Goal: Entertainment & Leisure: Browse casually

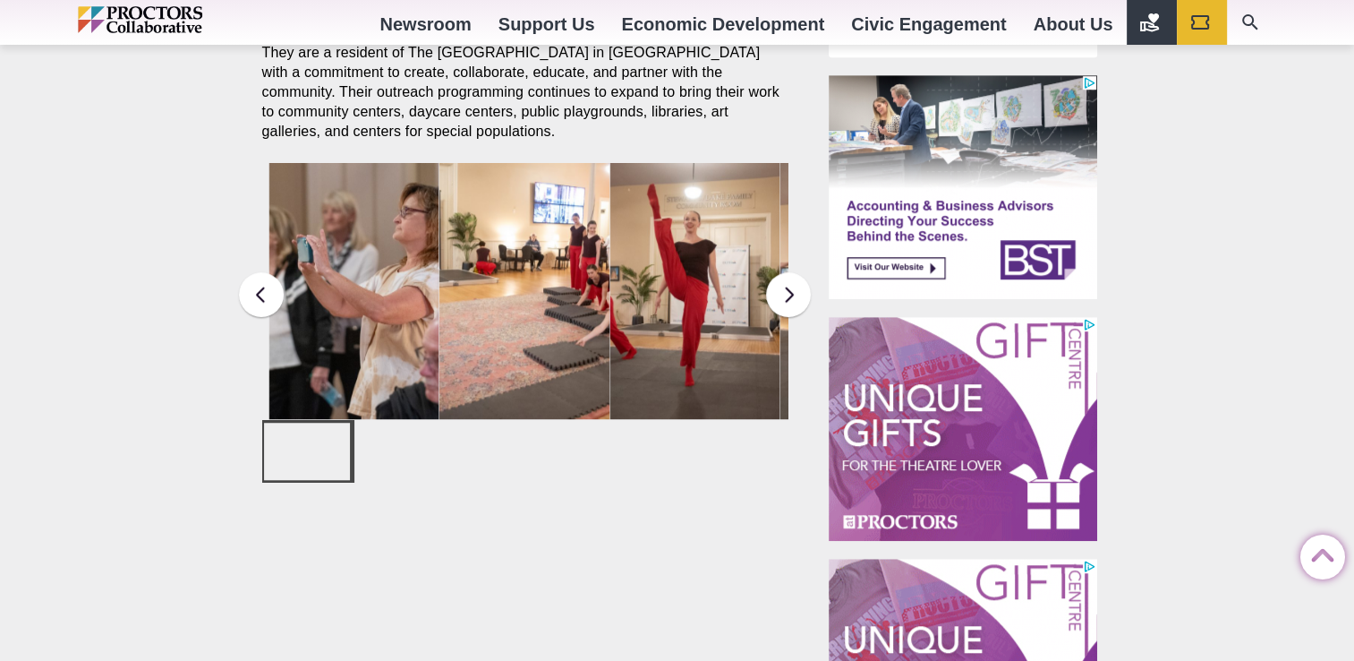
scroll to position [1164, 0]
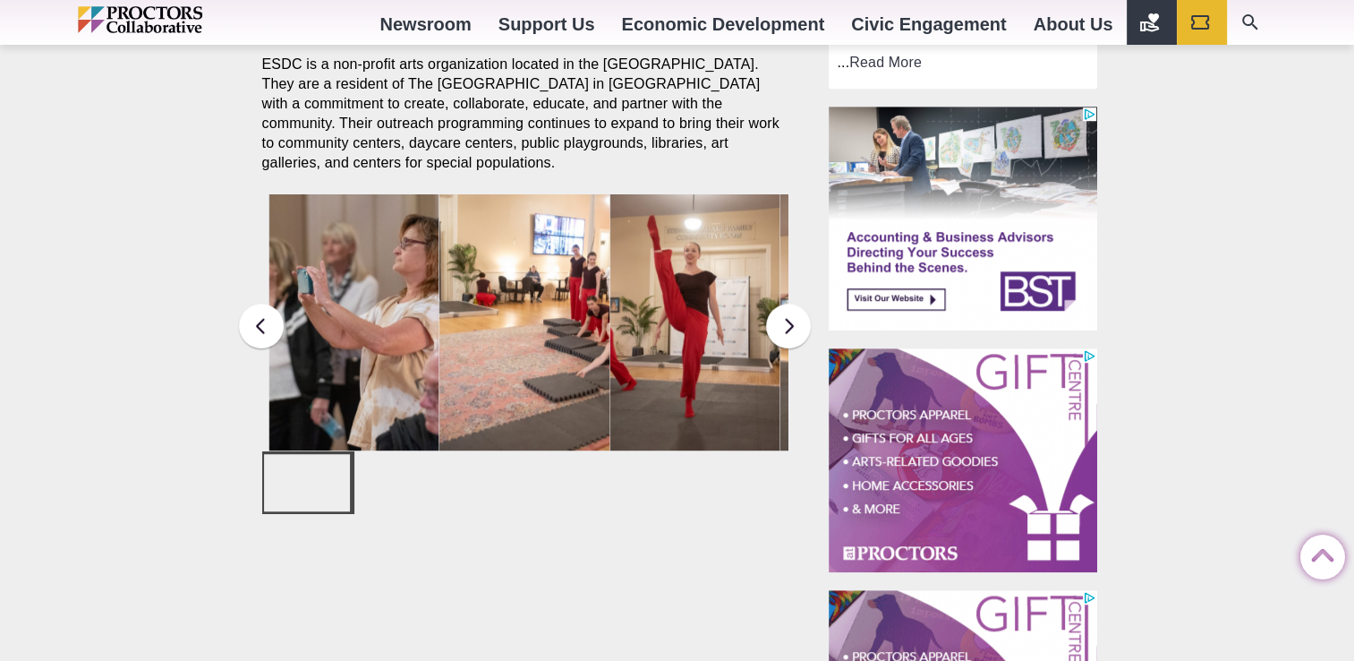
click at [371, 355] on img at bounding box center [354, 322] width 171 height 256
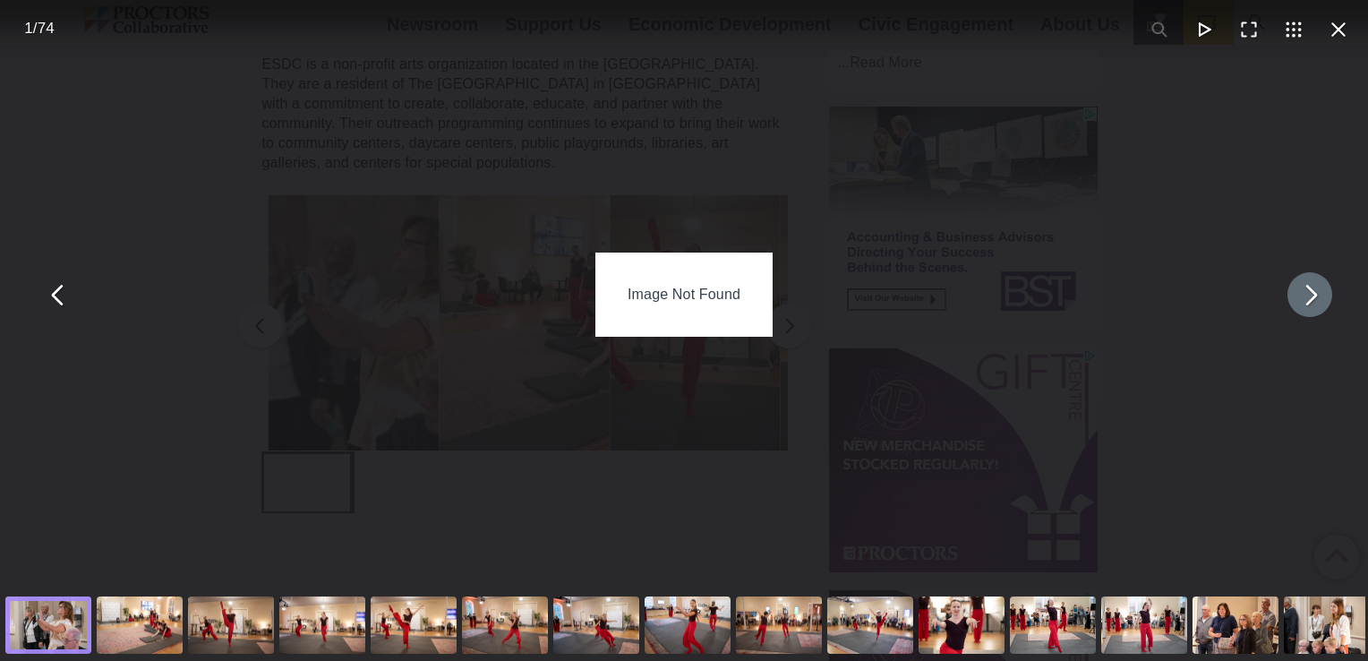
click at [1300, 307] on button "You can close this modal content with the ESC key" at bounding box center [1309, 294] width 45 height 45
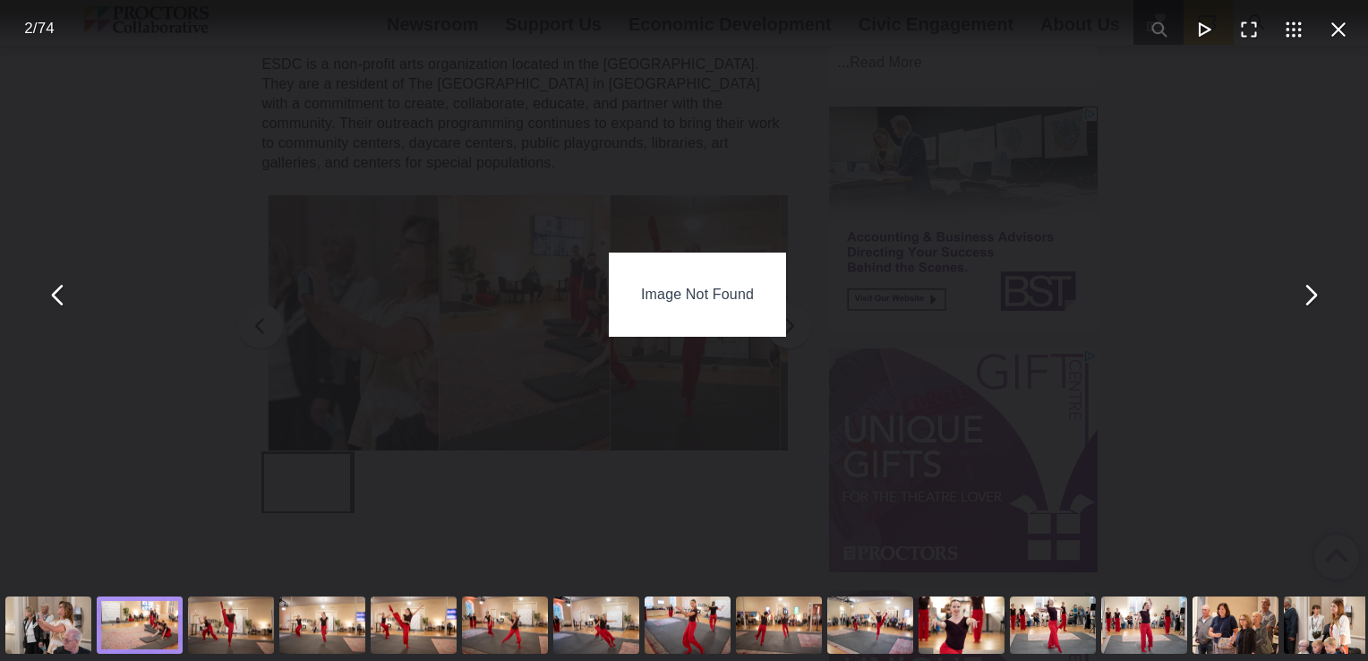
click at [696, 299] on div "Image Not Found" at bounding box center [697, 294] width 177 height 84
click at [233, 623] on div "You can close this modal content with the ESC key" at bounding box center [230, 625] width 91 height 72
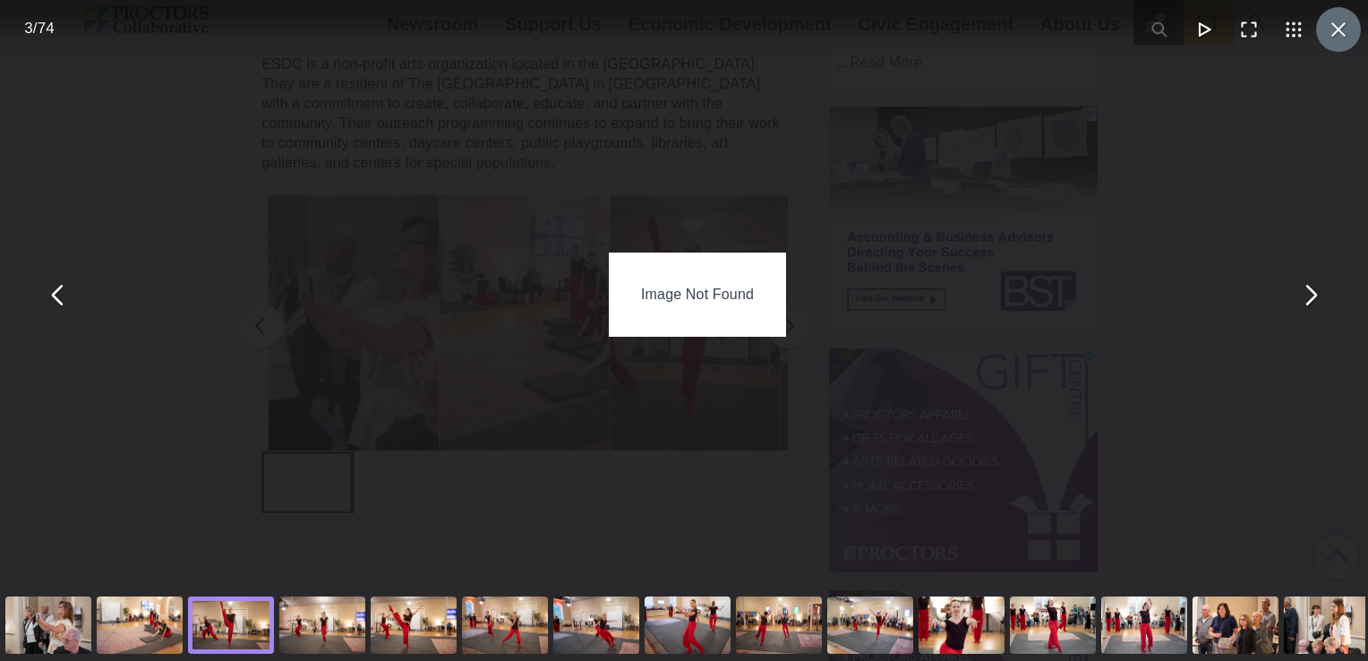
click at [1329, 30] on button "You can close this modal content with the ESC key" at bounding box center [1338, 29] width 45 height 45
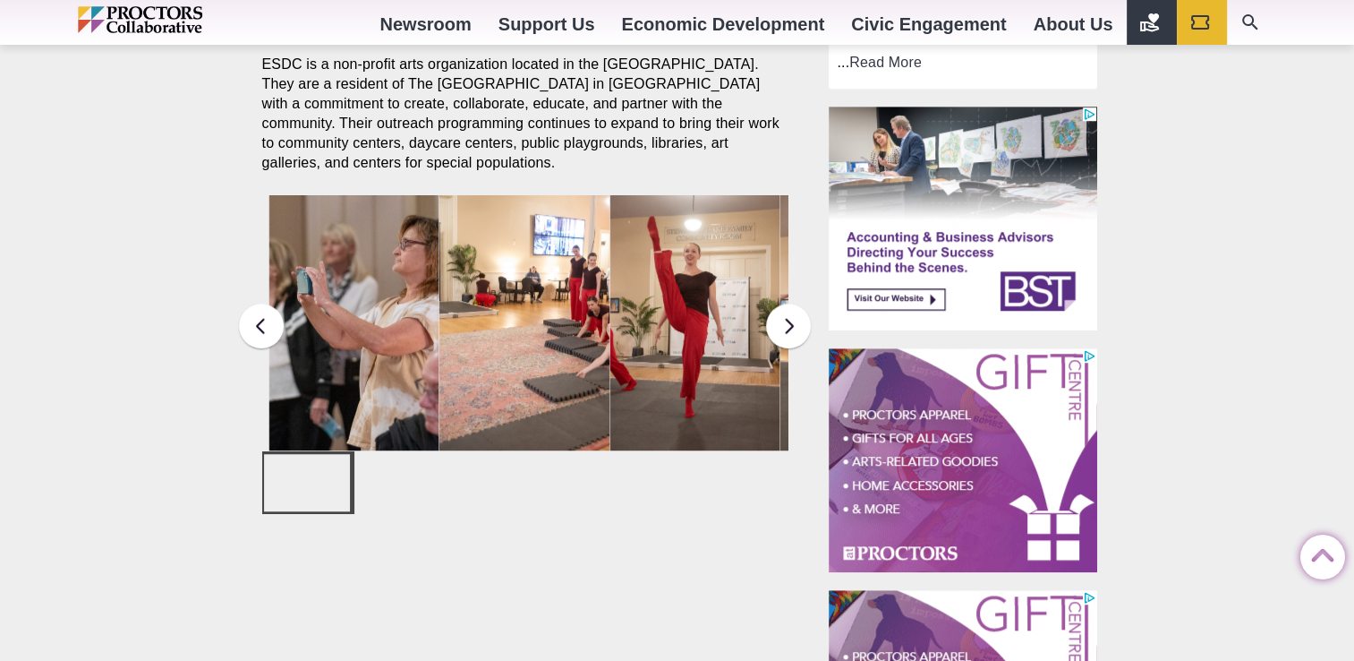
click at [702, 331] on img at bounding box center [695, 323] width 171 height 256
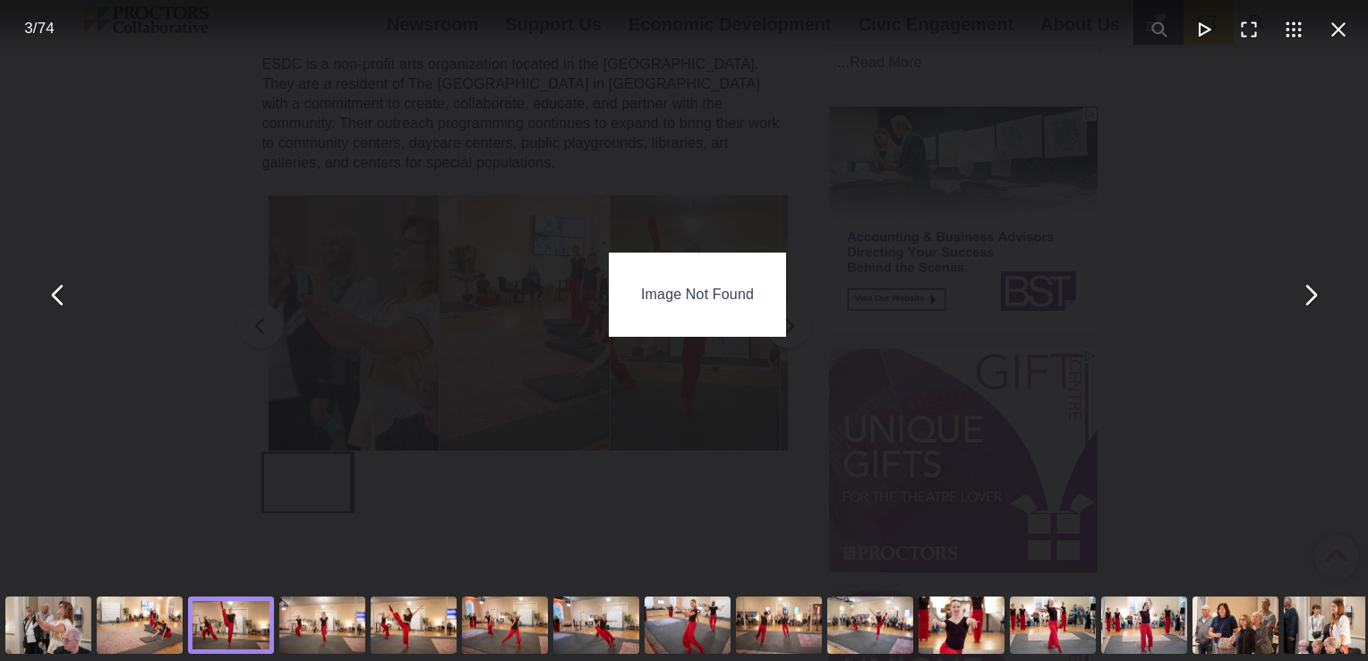
click at [705, 279] on div "Image Not Found" at bounding box center [697, 294] width 177 height 84
click at [1339, 44] on button "You can close this modal content with the ESC key" at bounding box center [1338, 29] width 45 height 45
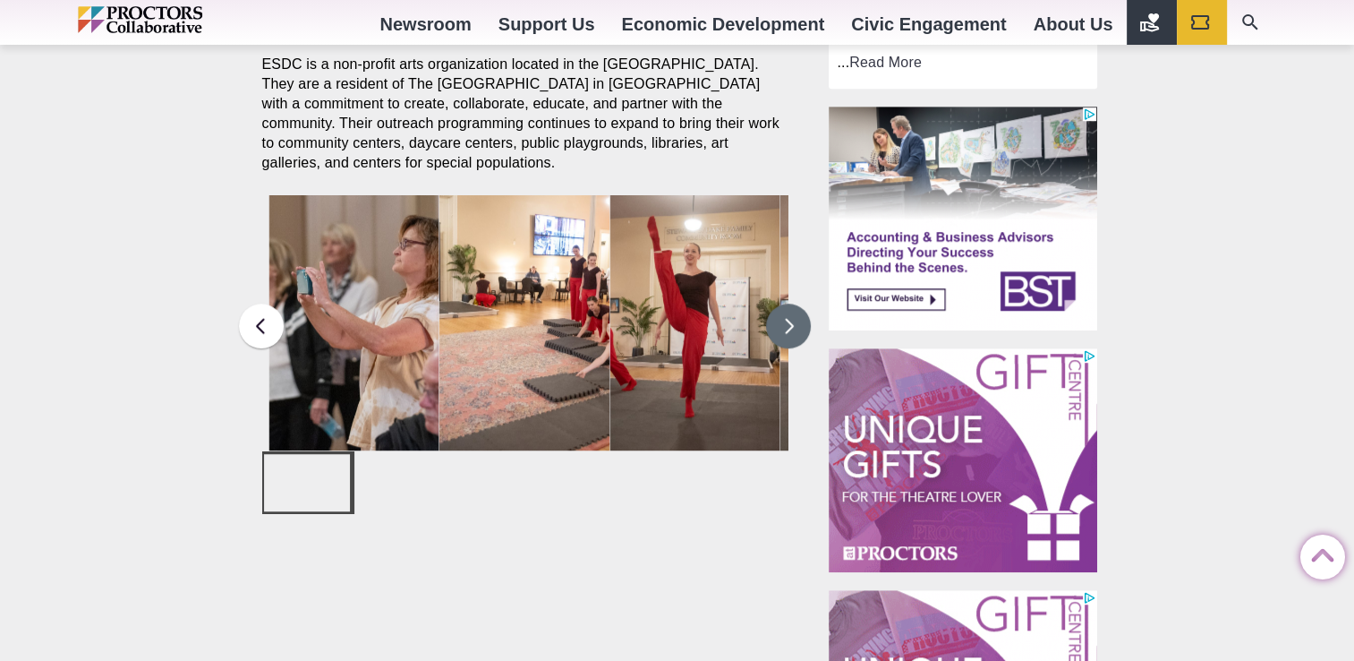
click at [799, 317] on button at bounding box center [788, 325] width 45 height 45
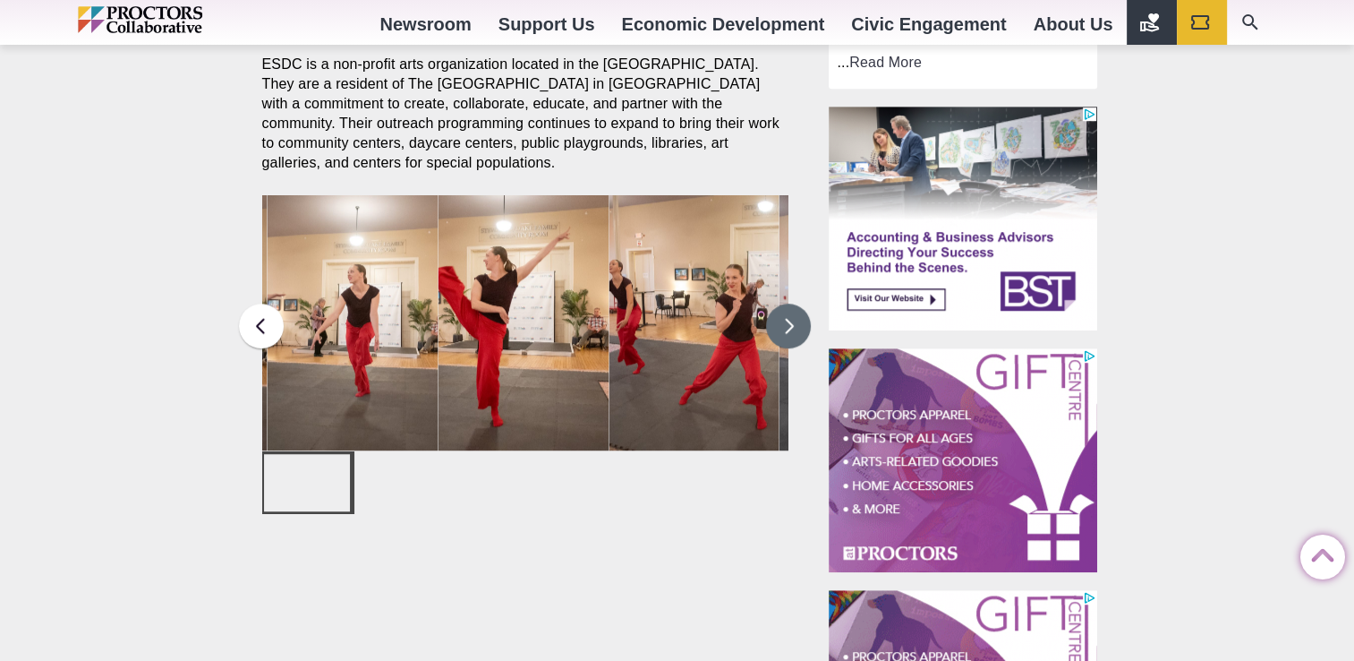
click at [799, 317] on button at bounding box center [788, 325] width 45 height 45
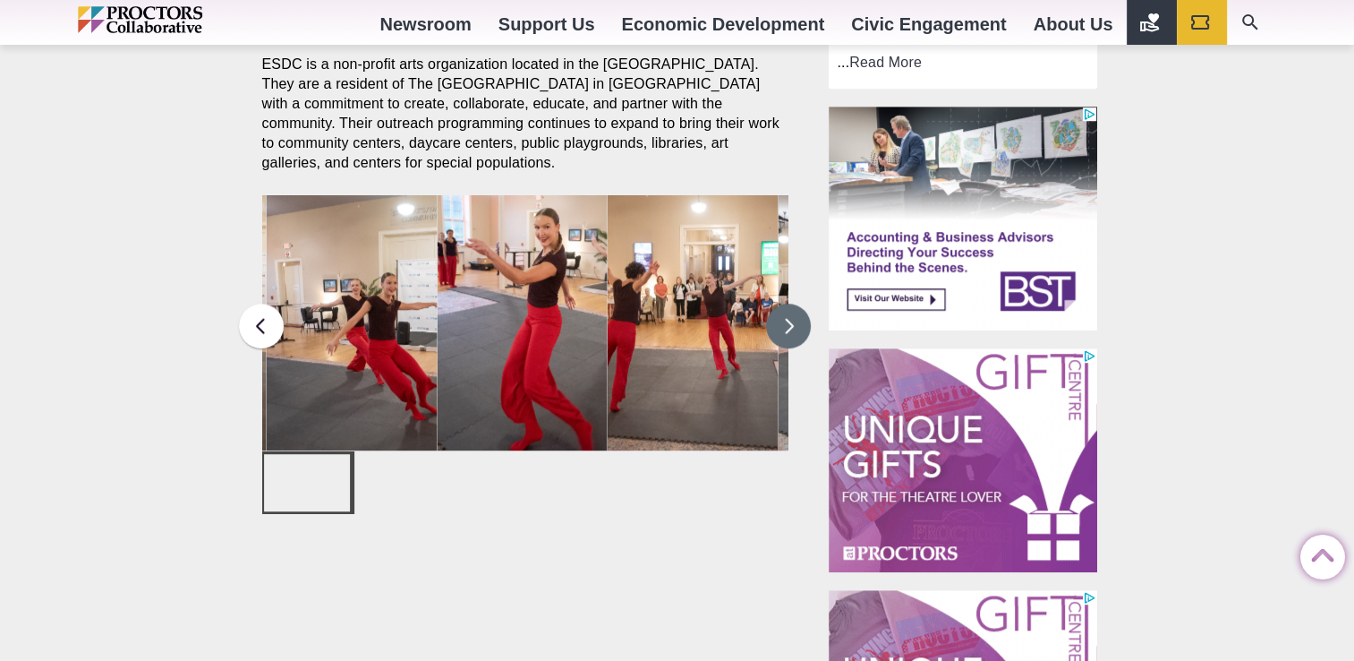
click at [687, 315] on img at bounding box center [693, 323] width 171 height 256
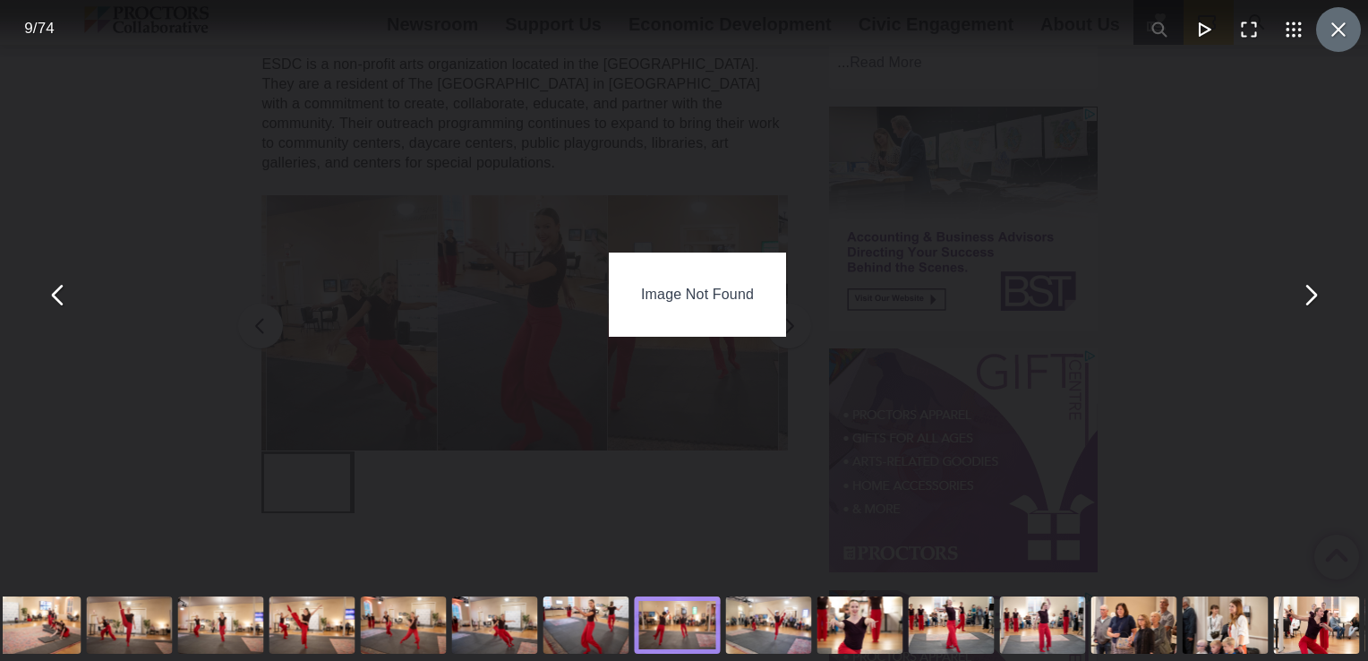
click at [1336, 31] on button "You can close this modal content with the ESC key" at bounding box center [1338, 29] width 45 height 45
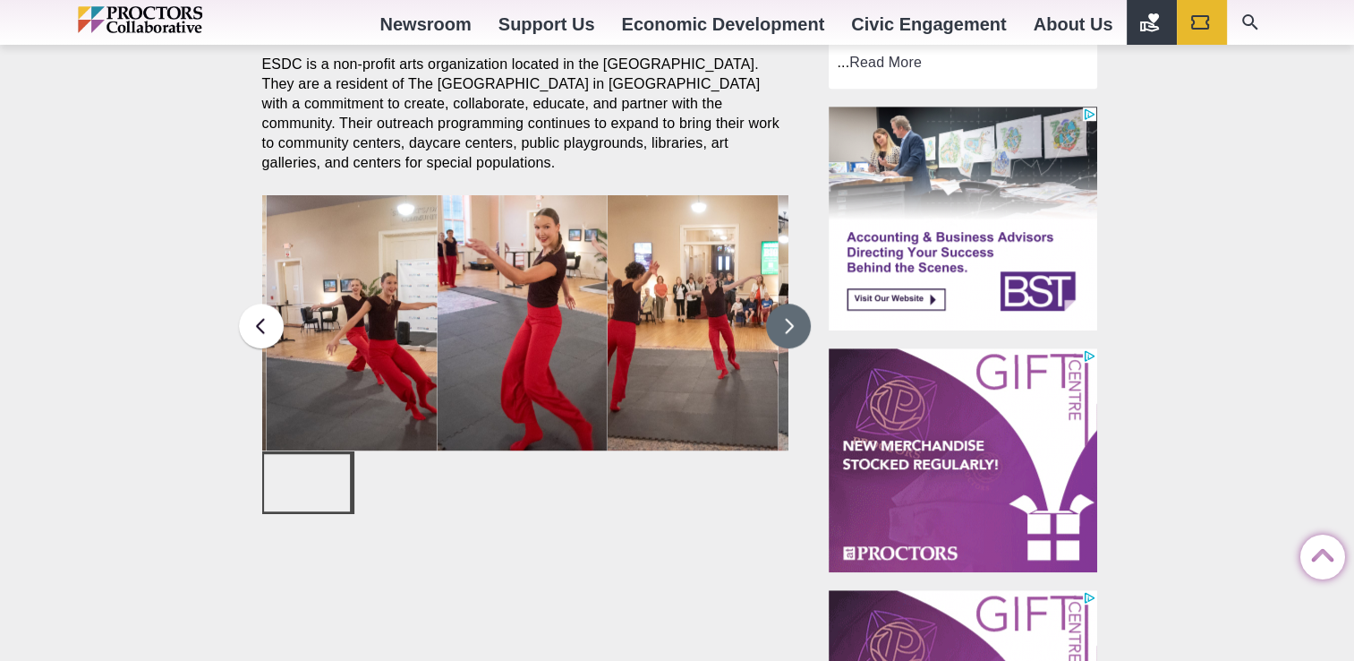
click at [784, 333] on button at bounding box center [788, 325] width 45 height 45
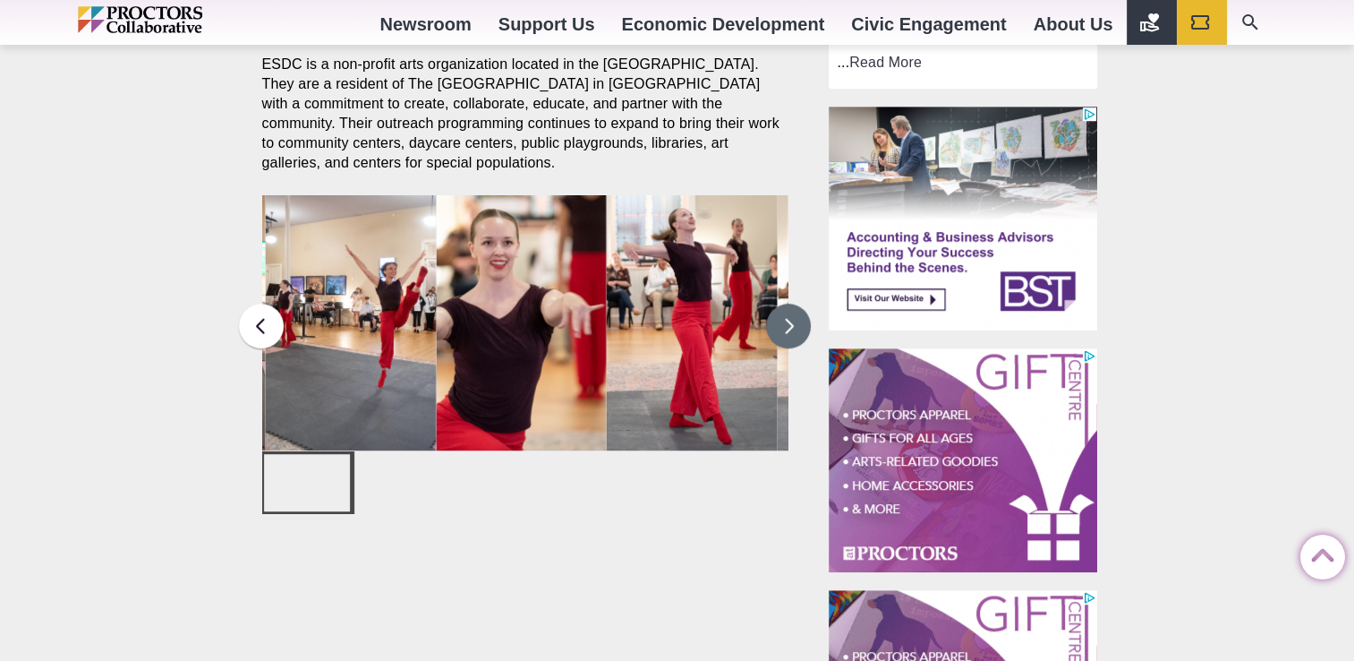
click at [784, 333] on button at bounding box center [788, 325] width 45 height 45
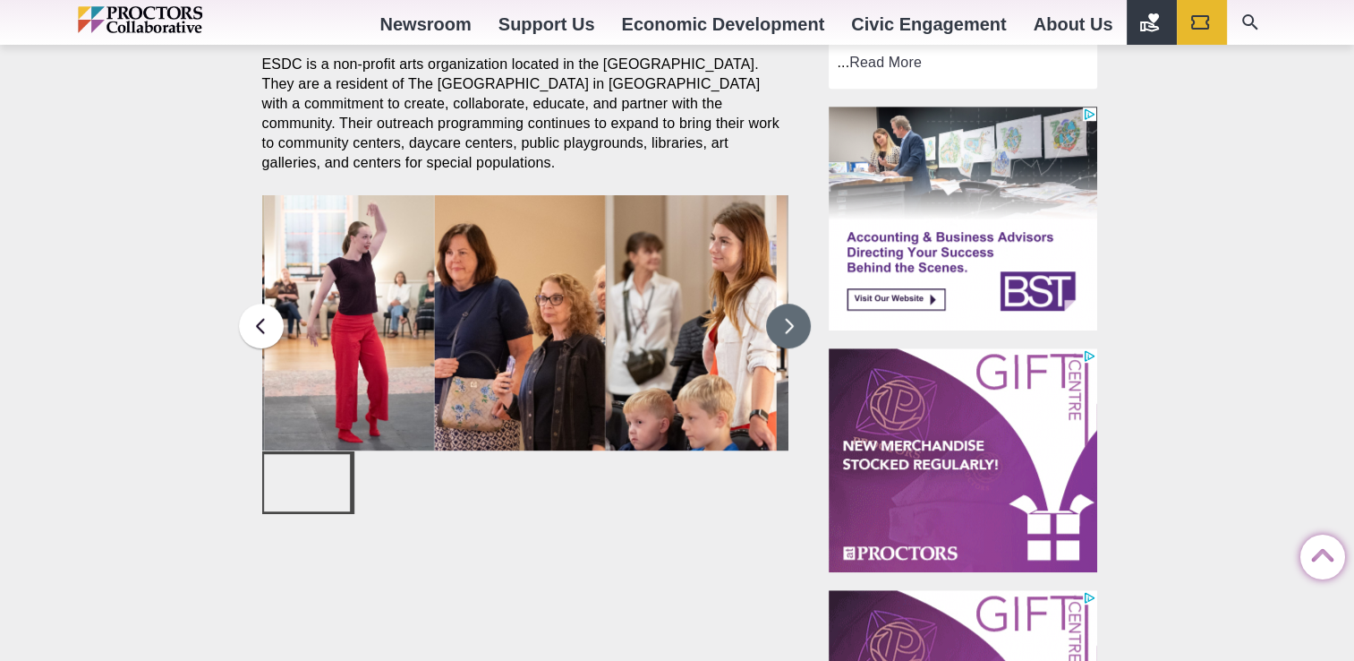
click at [780, 331] on button at bounding box center [788, 325] width 45 height 45
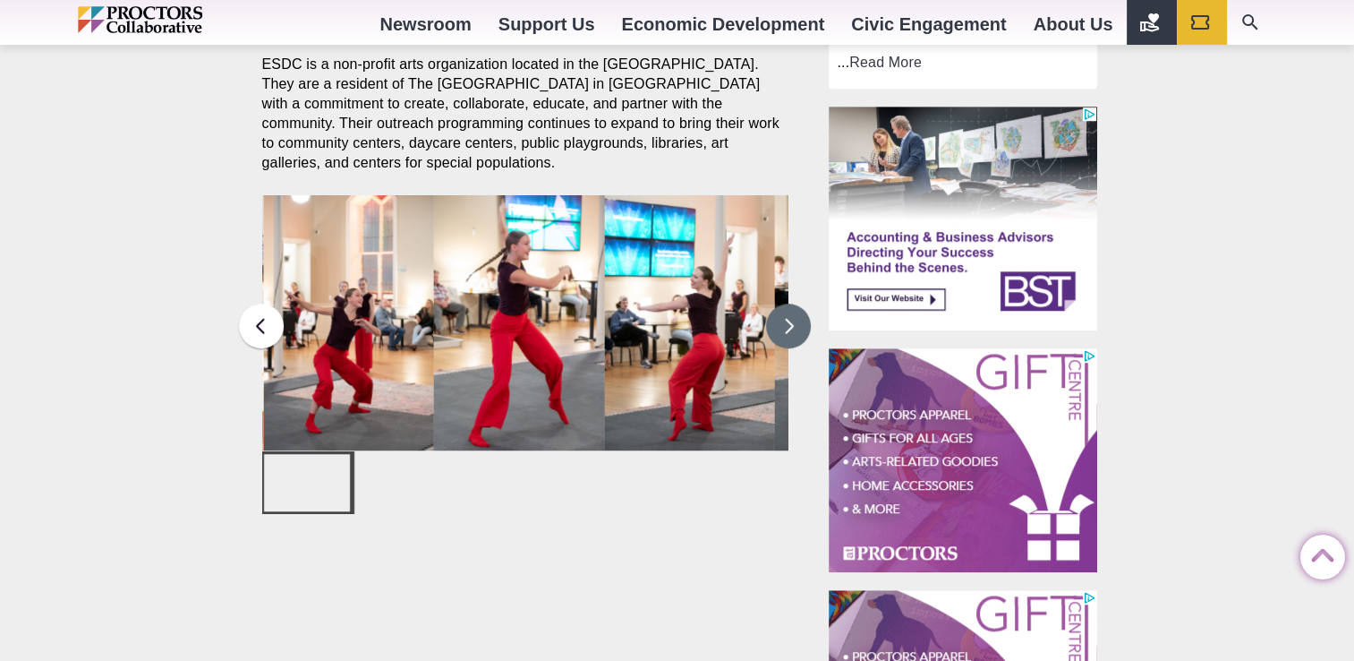
click at [780, 331] on button at bounding box center [788, 325] width 45 height 45
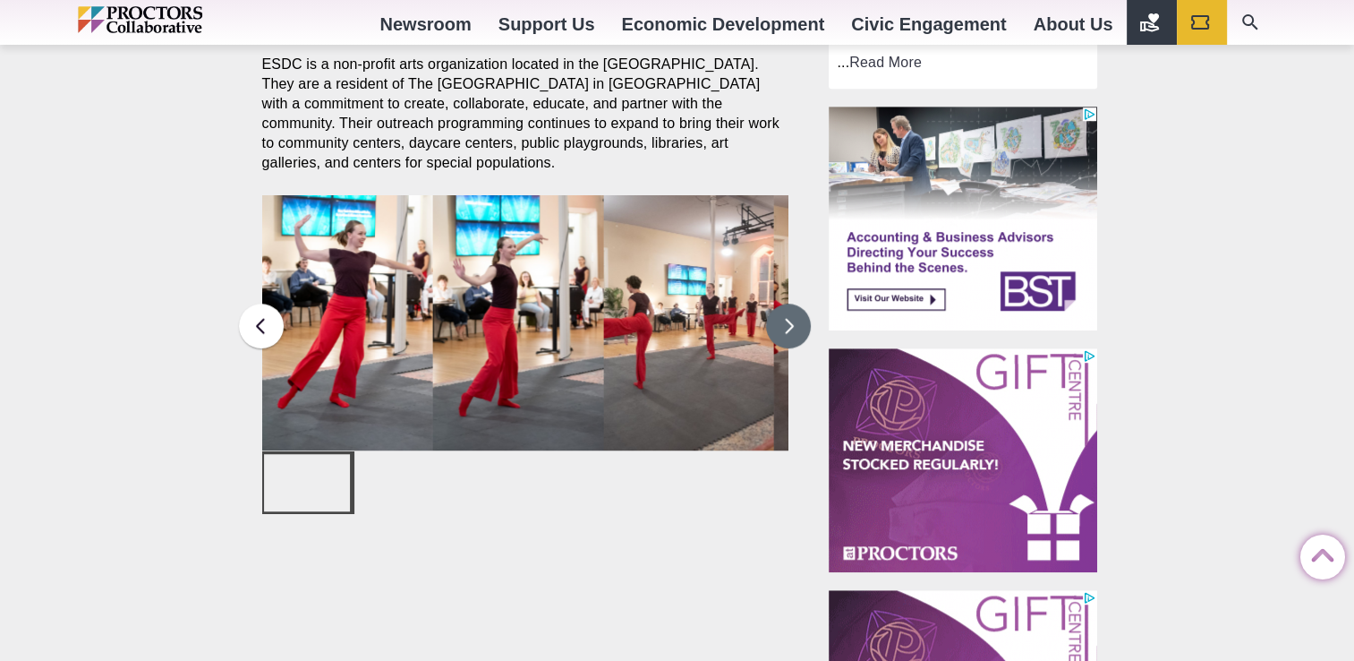
click at [747, 299] on img at bounding box center [688, 323] width 171 height 256
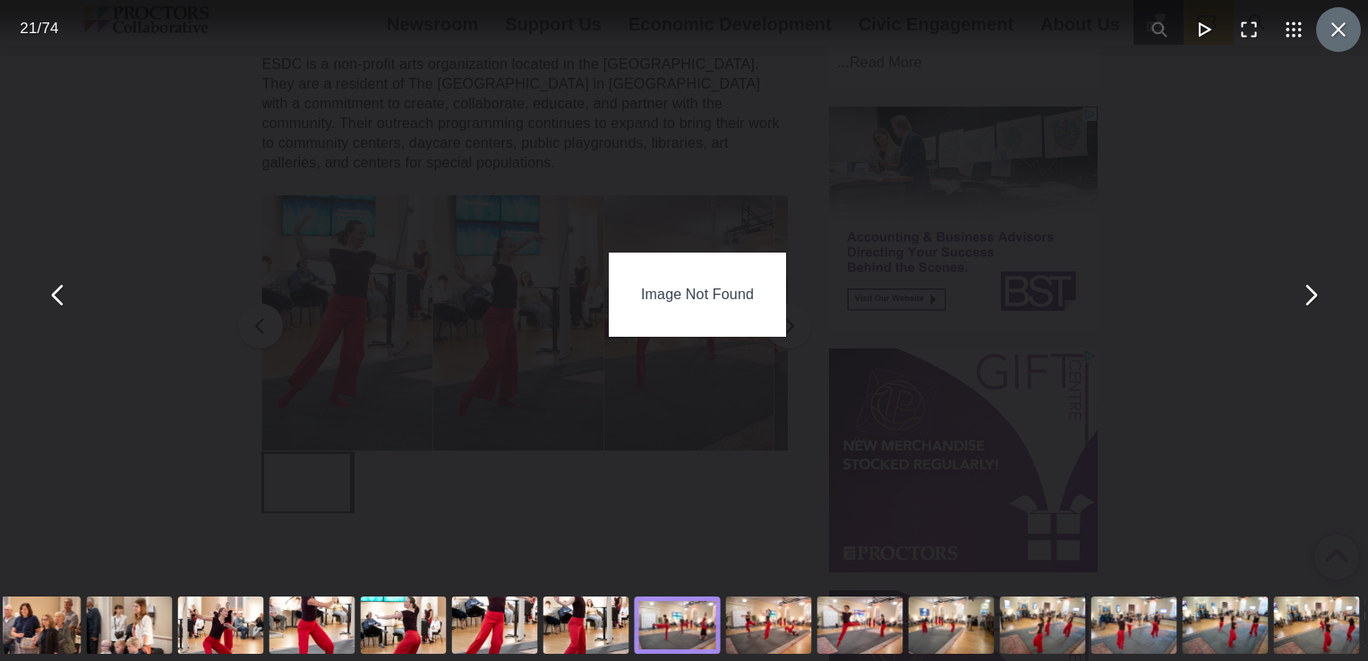
click at [1326, 44] on button "You can close this modal content with the ESC key" at bounding box center [1338, 29] width 45 height 45
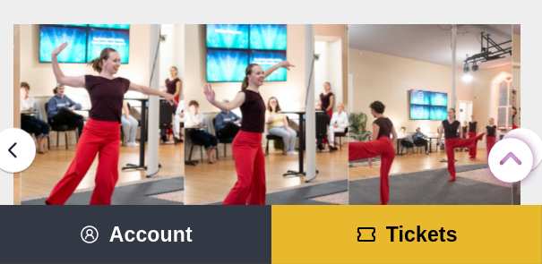
scroll to position [1263, 0]
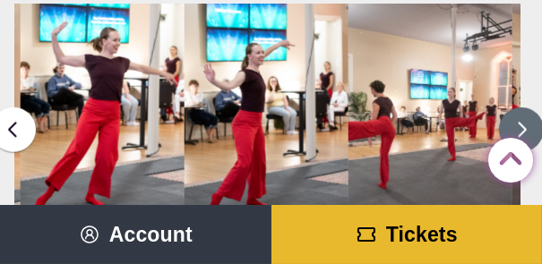
click at [518, 122] on button at bounding box center [521, 129] width 45 height 45
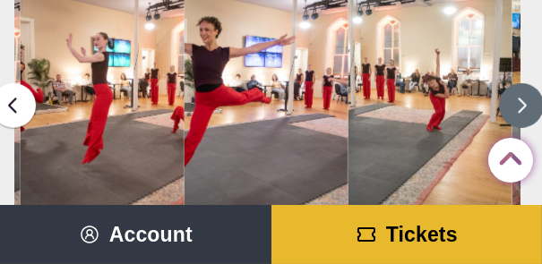
scroll to position [1299, 0]
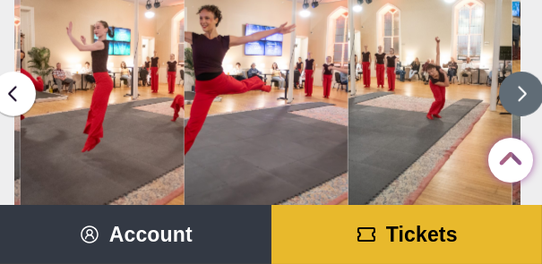
click at [522, 104] on button at bounding box center [521, 94] width 45 height 45
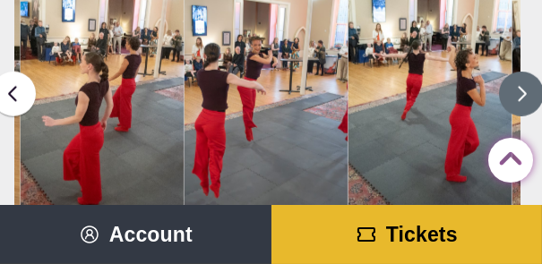
click at [517, 107] on button at bounding box center [521, 94] width 45 height 45
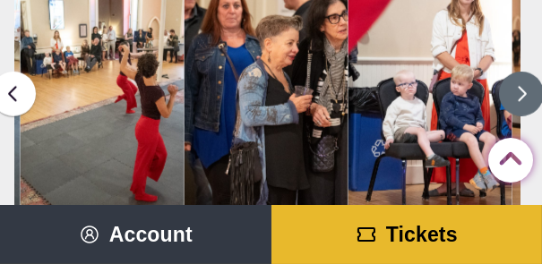
click at [517, 107] on button at bounding box center [521, 94] width 45 height 45
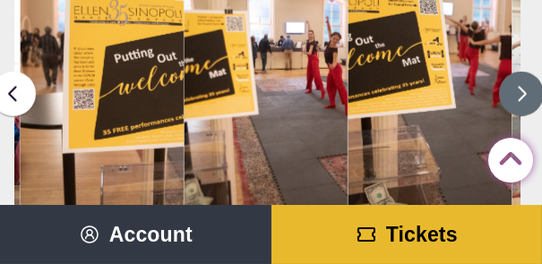
click at [517, 107] on button at bounding box center [521, 94] width 45 height 45
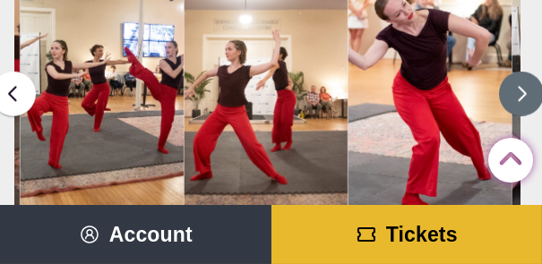
click at [513, 104] on button at bounding box center [521, 94] width 45 height 45
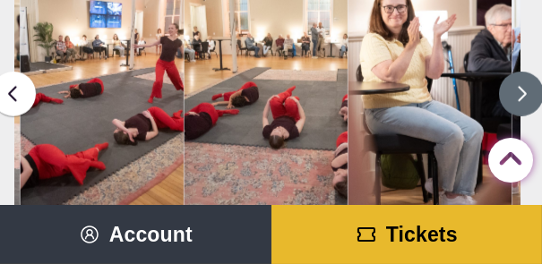
click at [513, 104] on button at bounding box center [521, 94] width 45 height 45
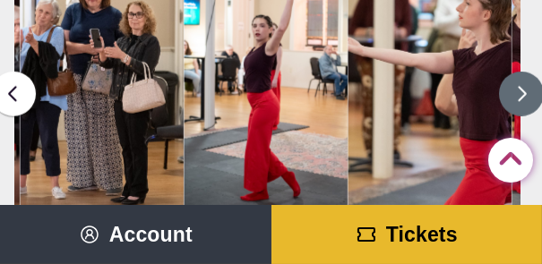
click at [513, 104] on button at bounding box center [521, 94] width 45 height 45
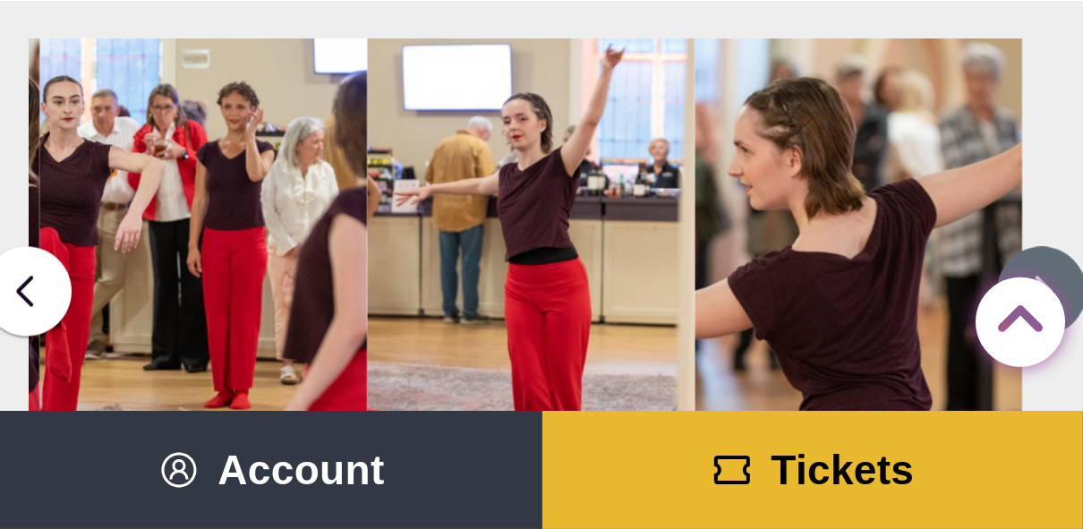
scroll to position [1263, 0]
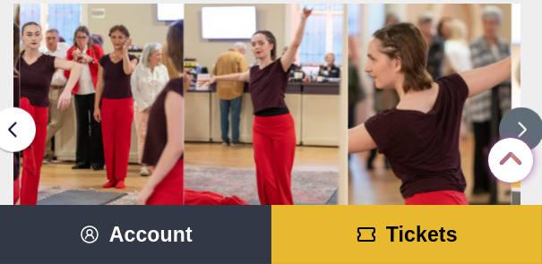
click at [523, 130] on button at bounding box center [521, 129] width 45 height 45
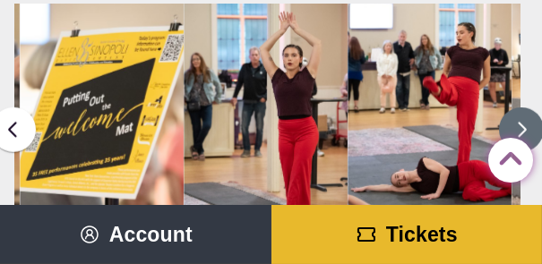
click at [523, 130] on button at bounding box center [521, 129] width 45 height 45
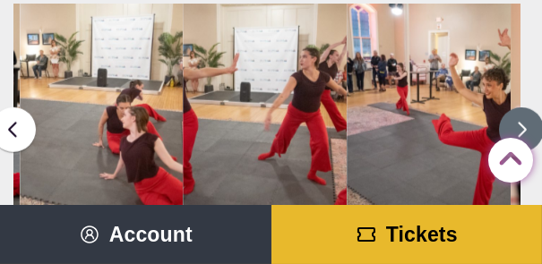
click at [519, 127] on button at bounding box center [521, 129] width 45 height 45
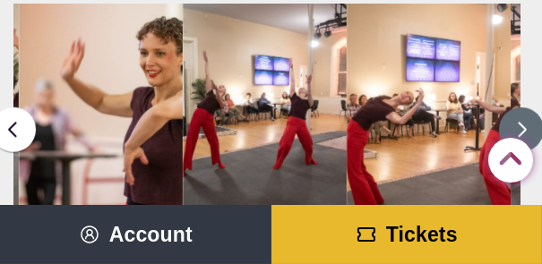
click at [519, 127] on button at bounding box center [521, 129] width 45 height 45
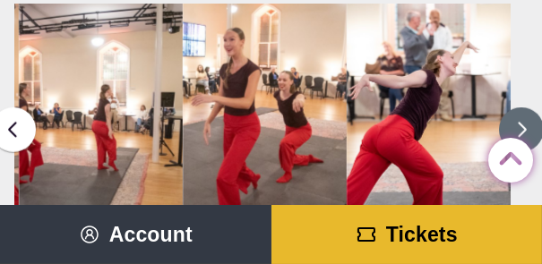
click at [519, 127] on button at bounding box center [521, 129] width 45 height 45
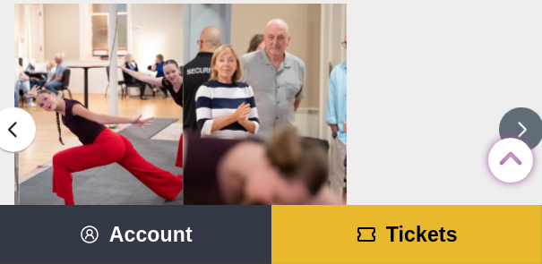
click at [519, 127] on button at bounding box center [521, 129] width 45 height 45
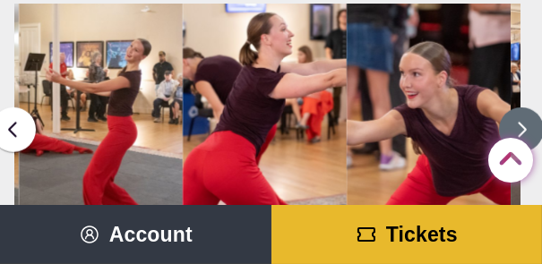
click at [519, 127] on button at bounding box center [521, 129] width 45 height 45
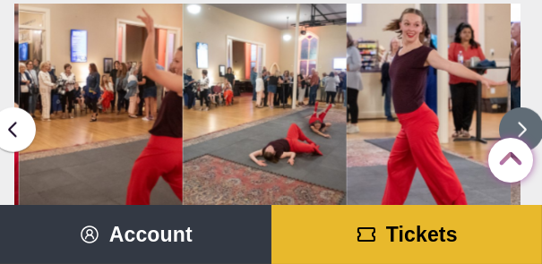
click at [519, 127] on button at bounding box center [521, 129] width 45 height 45
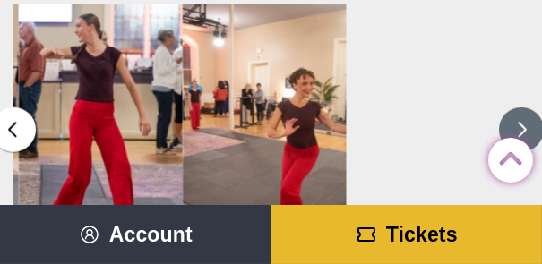
click at [519, 127] on button at bounding box center [521, 129] width 45 height 45
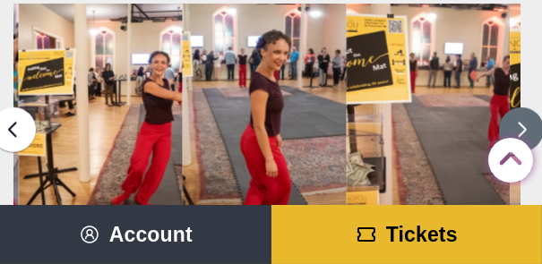
click at [519, 127] on button at bounding box center [521, 129] width 45 height 45
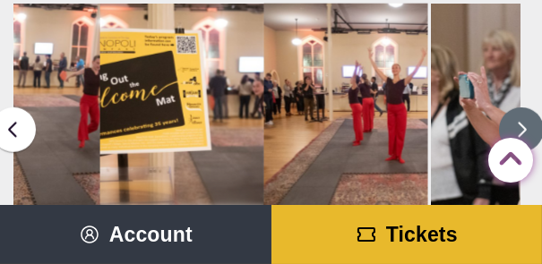
click at [512, 125] on button at bounding box center [521, 129] width 45 height 45
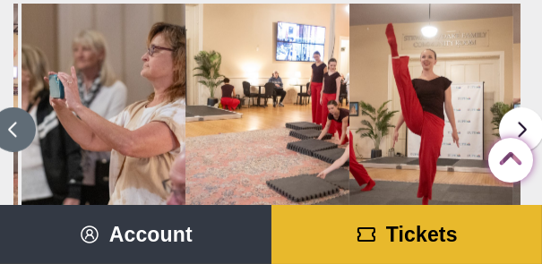
click at [21, 127] on button at bounding box center [13, 129] width 45 height 45
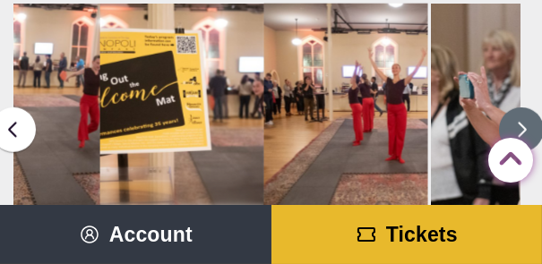
click at [528, 126] on button at bounding box center [521, 129] width 45 height 45
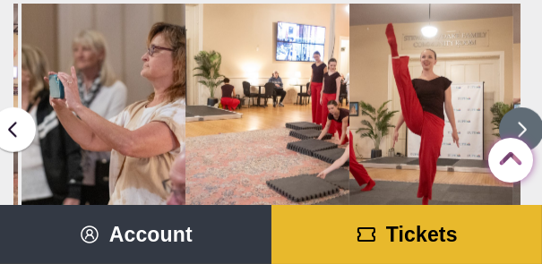
click at [511, 125] on button at bounding box center [521, 129] width 45 height 45
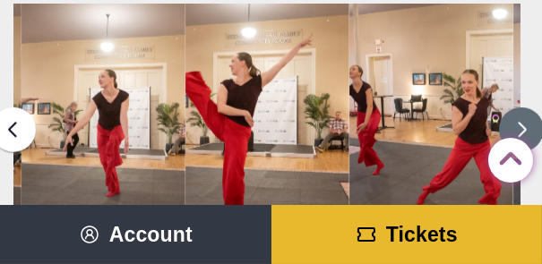
click at [511, 124] on button at bounding box center [521, 129] width 45 height 45
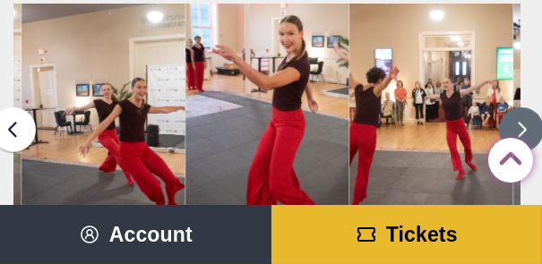
click at [511, 124] on button at bounding box center [521, 129] width 45 height 45
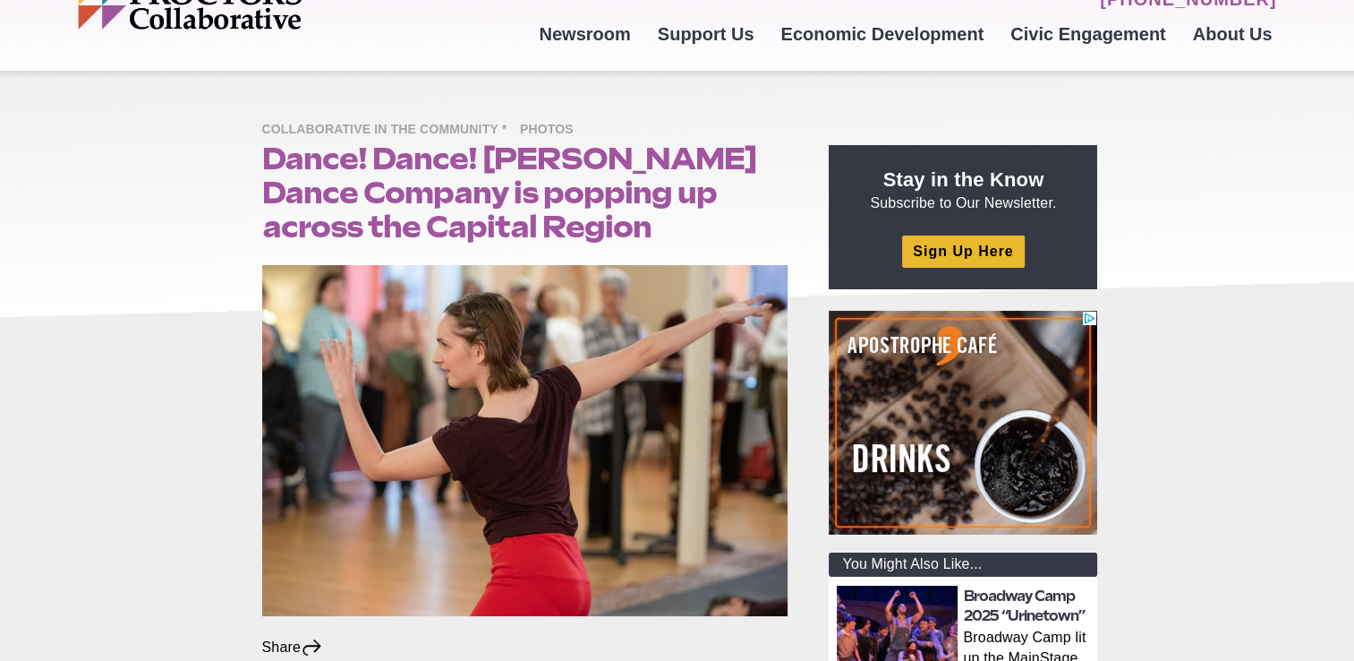
scroll to position [1164, 0]
